Goal: Find specific page/section: Find specific page/section

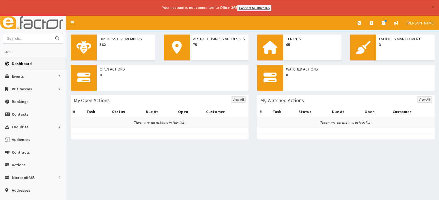
click at [15, 38] on input "text" at bounding box center [27, 38] width 48 height 10
type input "coolhand"
click at [58, 37] on icon "submit" at bounding box center [57, 38] width 4 height 4
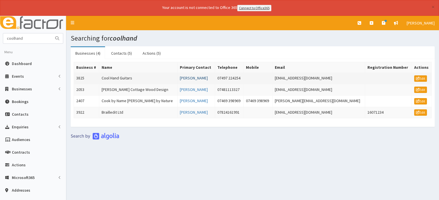
click at [181, 77] on link "[PERSON_NAME]" at bounding box center [194, 78] width 28 height 5
